Goal: Task Accomplishment & Management: Use online tool/utility

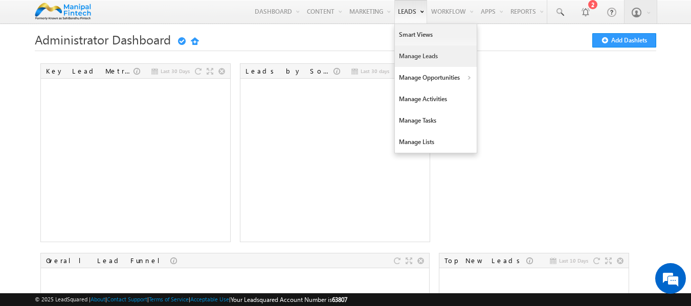
click at [424, 51] on link "Manage Leads" at bounding box center [436, 56] width 82 height 21
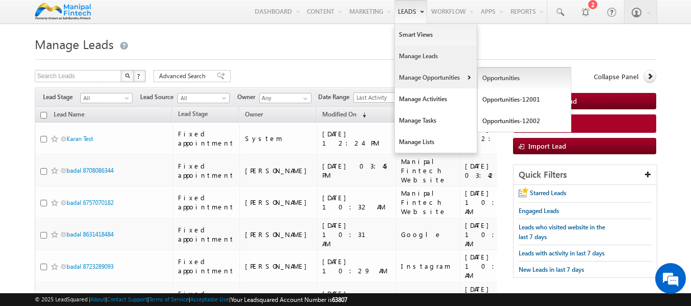
click at [508, 75] on link "Opportunities" at bounding box center [525, 77] width 94 height 21
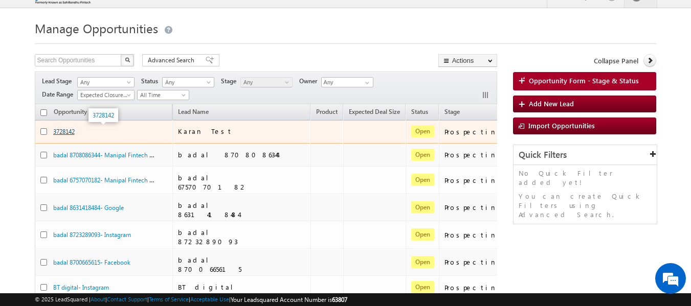
click at [65, 135] on link "3728142" at bounding box center [63, 132] width 21 height 8
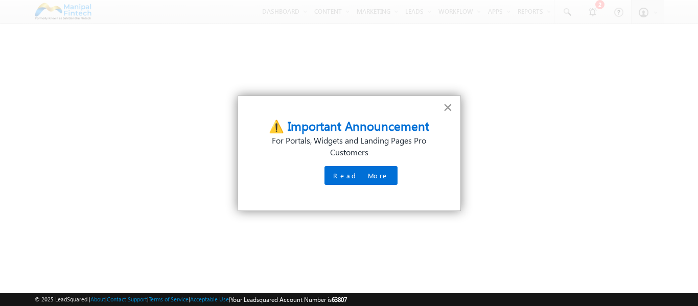
click at [451, 105] on button "×" at bounding box center [448, 107] width 10 height 16
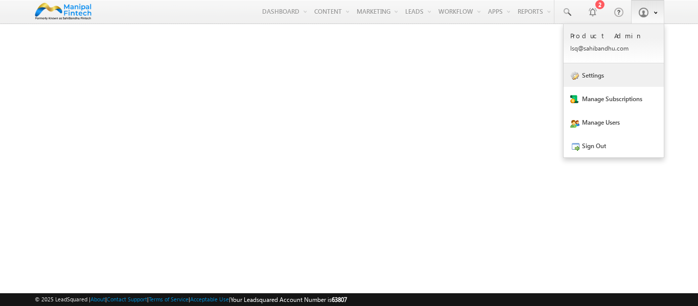
click at [623, 75] on link "Settings" at bounding box center [614, 75] width 100 height 24
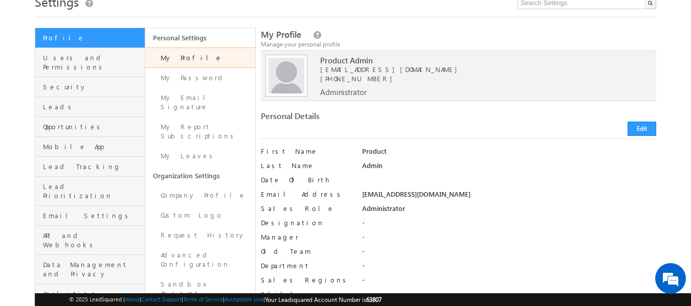
scroll to position [56, 0]
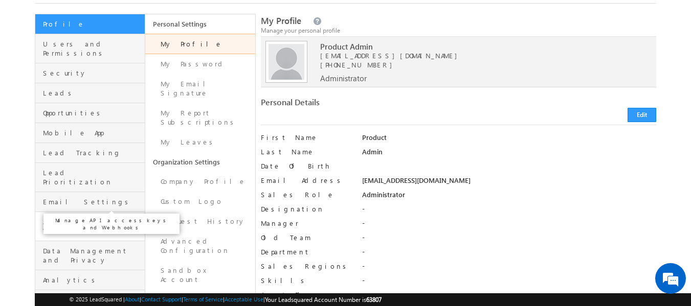
click at [66, 217] on span "API and Webhooks" at bounding box center [92, 226] width 99 height 18
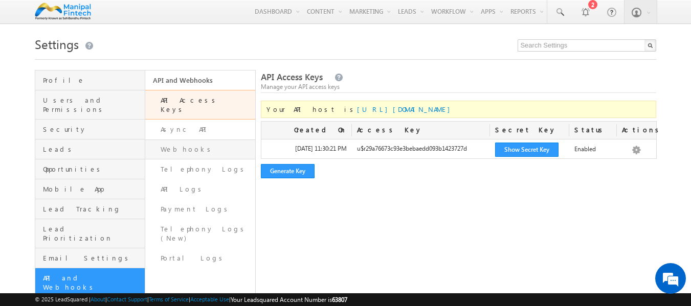
click at [195, 140] on link "Webhooks" at bounding box center [200, 150] width 110 height 20
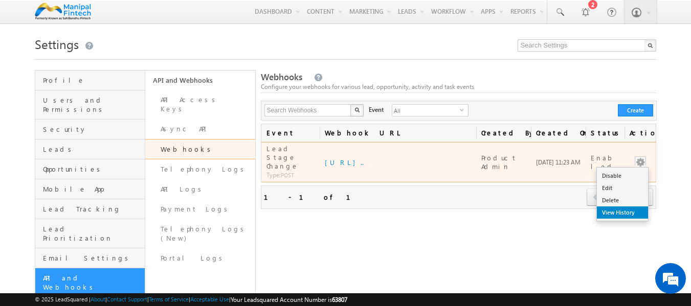
click at [625, 212] on link "View History" at bounding box center [622, 213] width 51 height 12
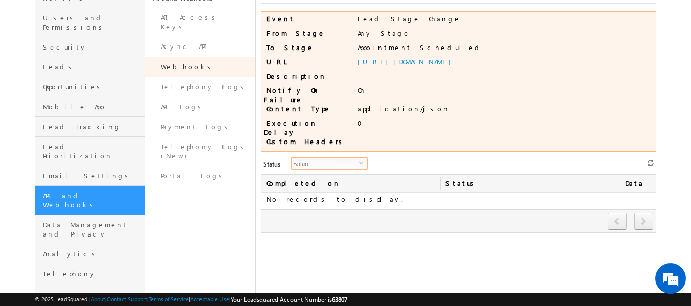
drag, startPoint x: 341, startPoint y: 150, endPoint x: 338, endPoint y: 155, distance: 6.0
click at [338, 157] on div "Failure select" at bounding box center [329, 163] width 77 height 12
click at [338, 158] on span "Failure" at bounding box center [324, 163] width 67 height 11
click at [332, 158] on span "Failure" at bounding box center [324, 163] width 67 height 11
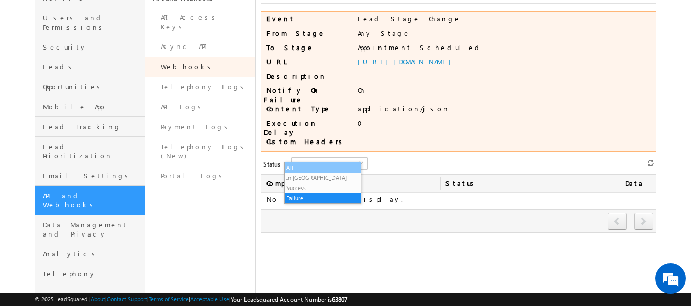
click at [321, 169] on li "All" at bounding box center [323, 168] width 76 height 10
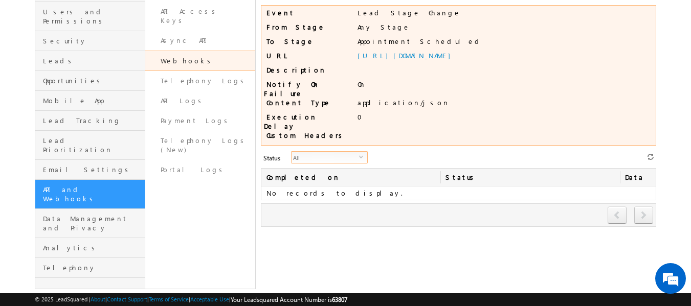
scroll to position [113, 0]
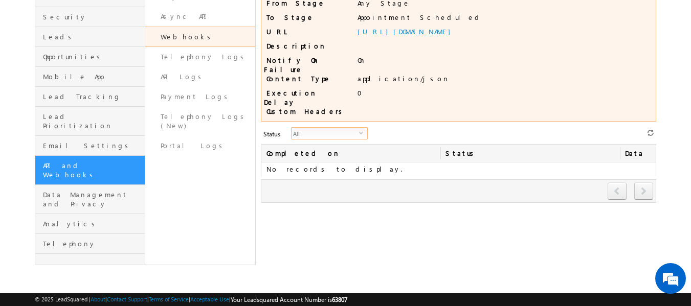
drag, startPoint x: 340, startPoint y: 124, endPoint x: 333, endPoint y: 122, distance: 6.8
click at [333, 128] on span "All" at bounding box center [324, 133] width 67 height 11
click at [325, 144] on li "In Queue" at bounding box center [323, 148] width 76 height 10
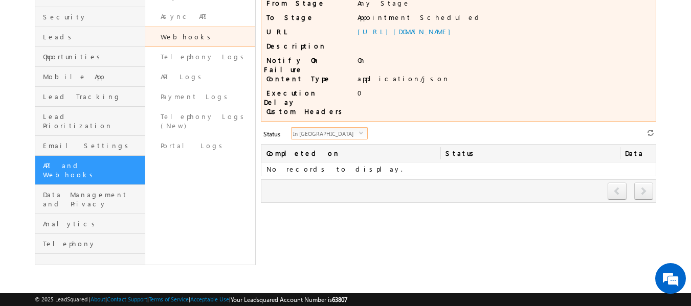
click at [344, 128] on span "In Queue" at bounding box center [324, 133] width 67 height 11
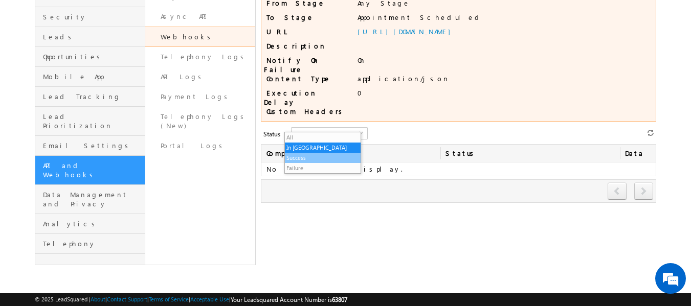
click at [333, 155] on li "Success" at bounding box center [323, 158] width 76 height 10
click at [343, 129] on span "Success" at bounding box center [324, 133] width 67 height 11
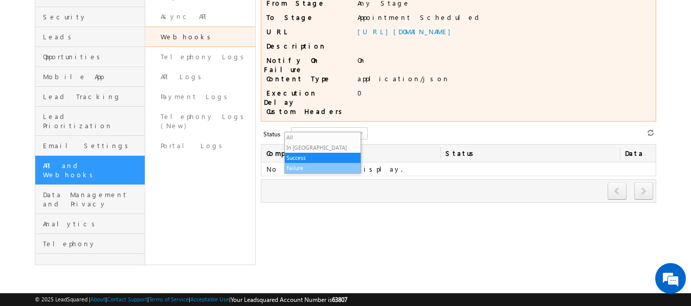
click at [328, 169] on li "Failure" at bounding box center [323, 168] width 76 height 10
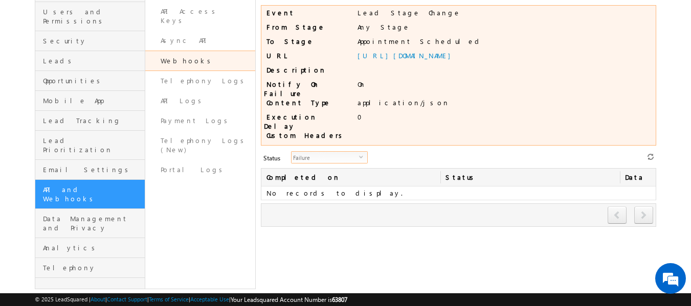
scroll to position [82, 0]
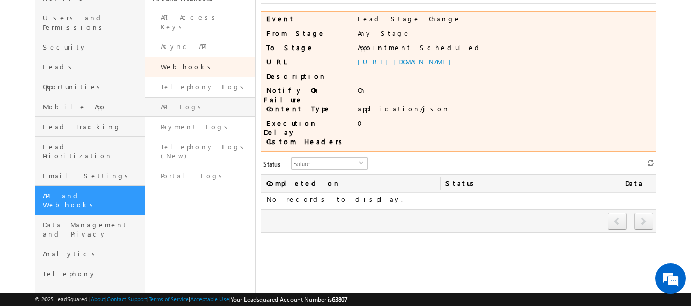
click at [188, 100] on link "API Logs" at bounding box center [200, 107] width 110 height 20
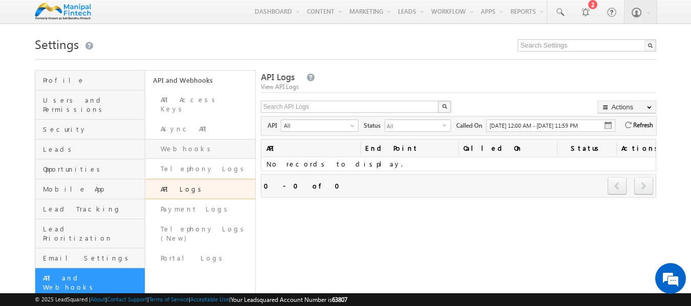
click at [195, 144] on link "Webhooks" at bounding box center [200, 149] width 110 height 20
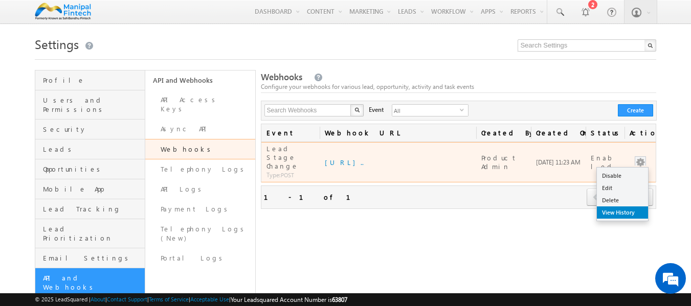
click at [614, 211] on link "View History" at bounding box center [622, 213] width 51 height 12
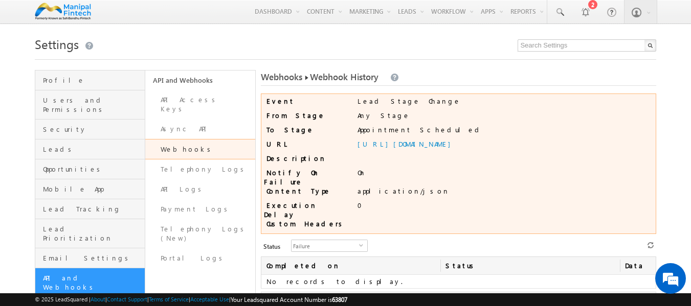
drag, startPoint x: 348, startPoint y: 146, endPoint x: 610, endPoint y: 142, distance: 261.8
click at [610, 142] on div "URL [URL][DOMAIN_NAME]" at bounding box center [458, 147] width 395 height 14
copy div "[URL][DOMAIN_NAME]"
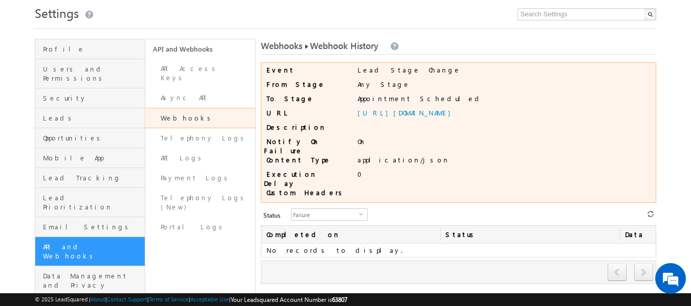
scroll to position [31, 0]
